Goal: Transaction & Acquisition: Book appointment/travel/reservation

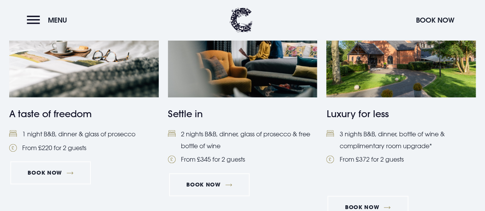
scroll to position [372, 0]
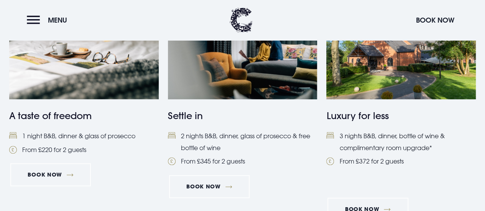
click at [352, 114] on h4 "Luxury for less" at bounding box center [401, 116] width 150 height 14
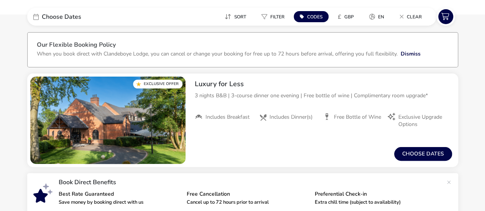
scroll to position [64, 0]
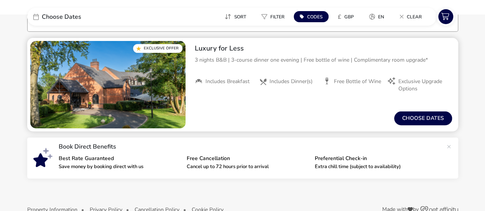
click at [416, 108] on div "From / Total Price £0 Choose dates" at bounding box center [324, 118] width 270 height 26
click at [417, 116] on button "Choose dates" at bounding box center [423, 119] width 58 height 14
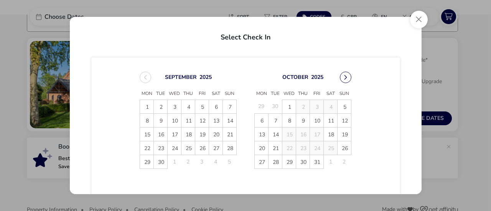
click at [343, 79] on button "Next Month" at bounding box center [346, 78] width 12 height 12
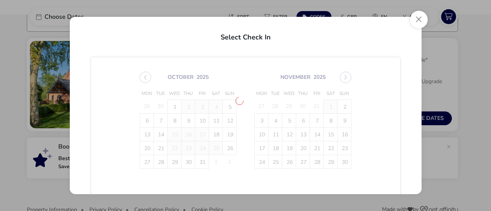
click at [343, 79] on span "[DATE] Mon Tue Wed Thu Fri Sat Sun 29 30 1 2 3 4 5 6 7 8 9 10 11 12 13 14 15 16…" at bounding box center [246, 121] width 226 height 116
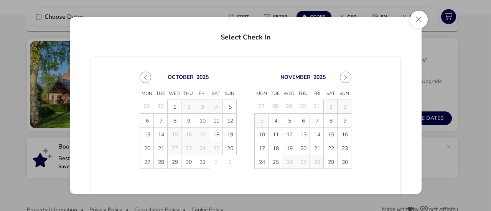
click at [343, 79] on button "Next Month" at bounding box center [346, 78] width 12 height 12
click at [417, 22] on button "Close" at bounding box center [419, 20] width 18 height 18
